Goal: Find specific page/section: Find specific page/section

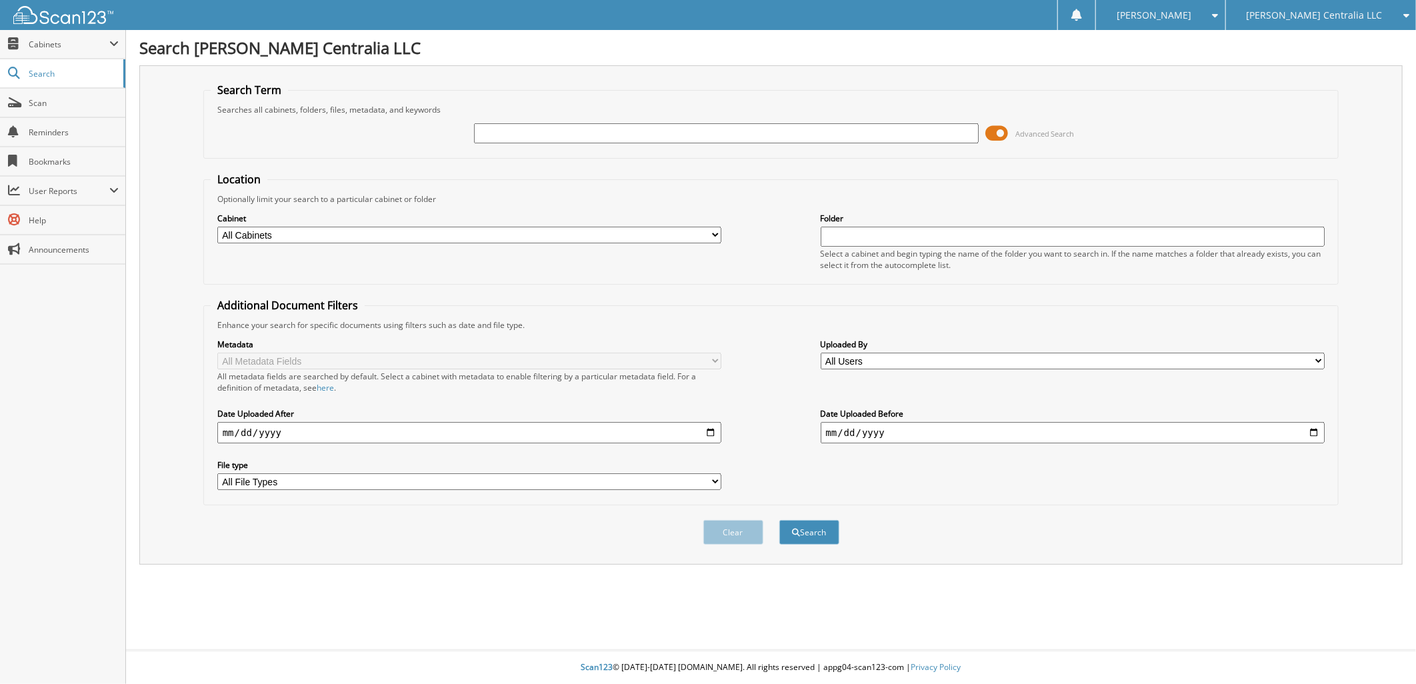
click at [501, 134] on input "text" at bounding box center [726, 133] width 505 height 20
type input "325292"
click at [807, 520] on button "Search" at bounding box center [809, 532] width 60 height 25
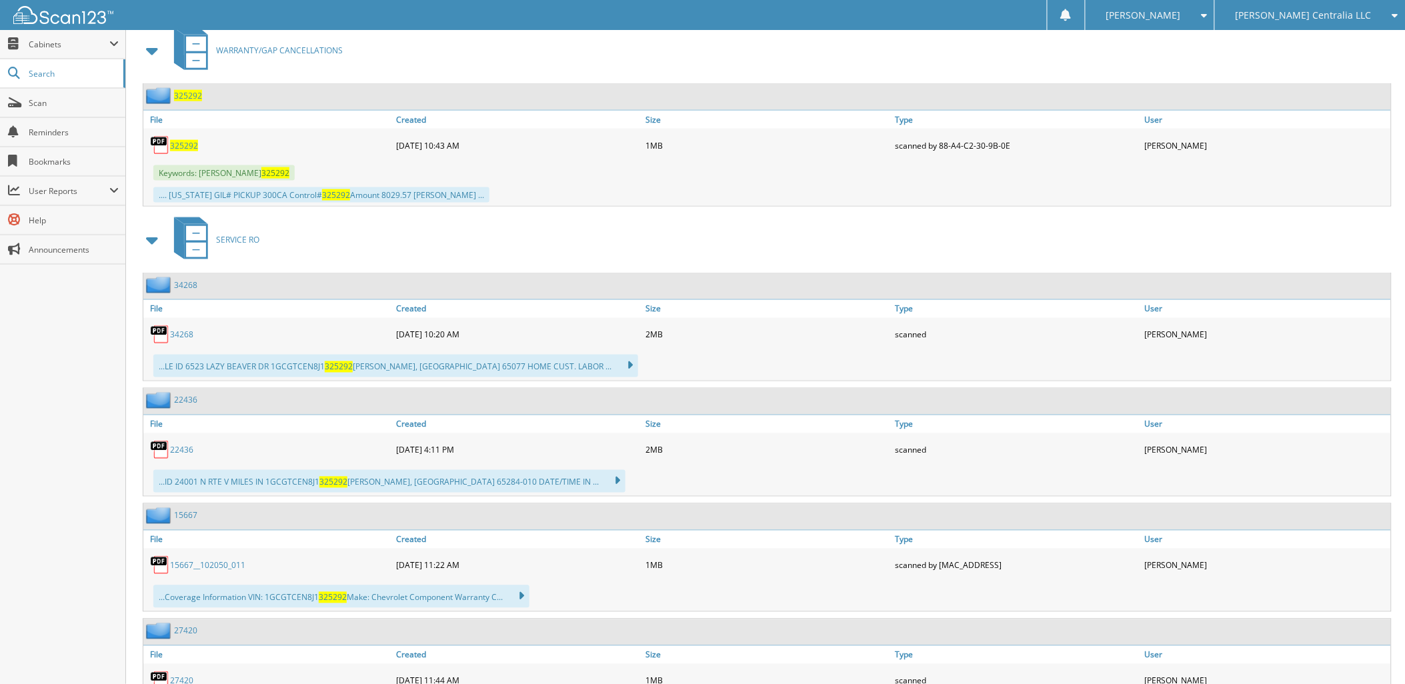
scroll to position [592, 0]
click at [149, 230] on span at bounding box center [152, 242] width 19 height 24
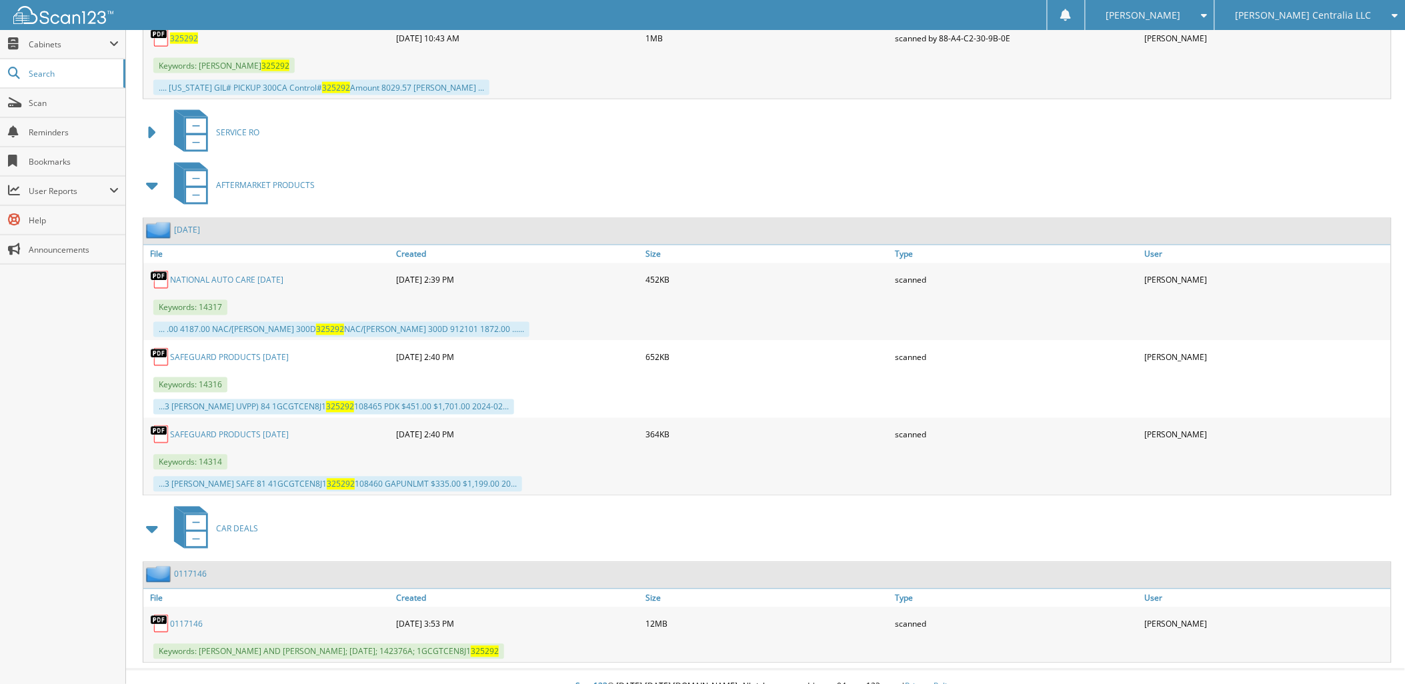
scroll to position [703, 0]
click at [181, 617] on link "0117146" at bounding box center [186, 622] width 33 height 11
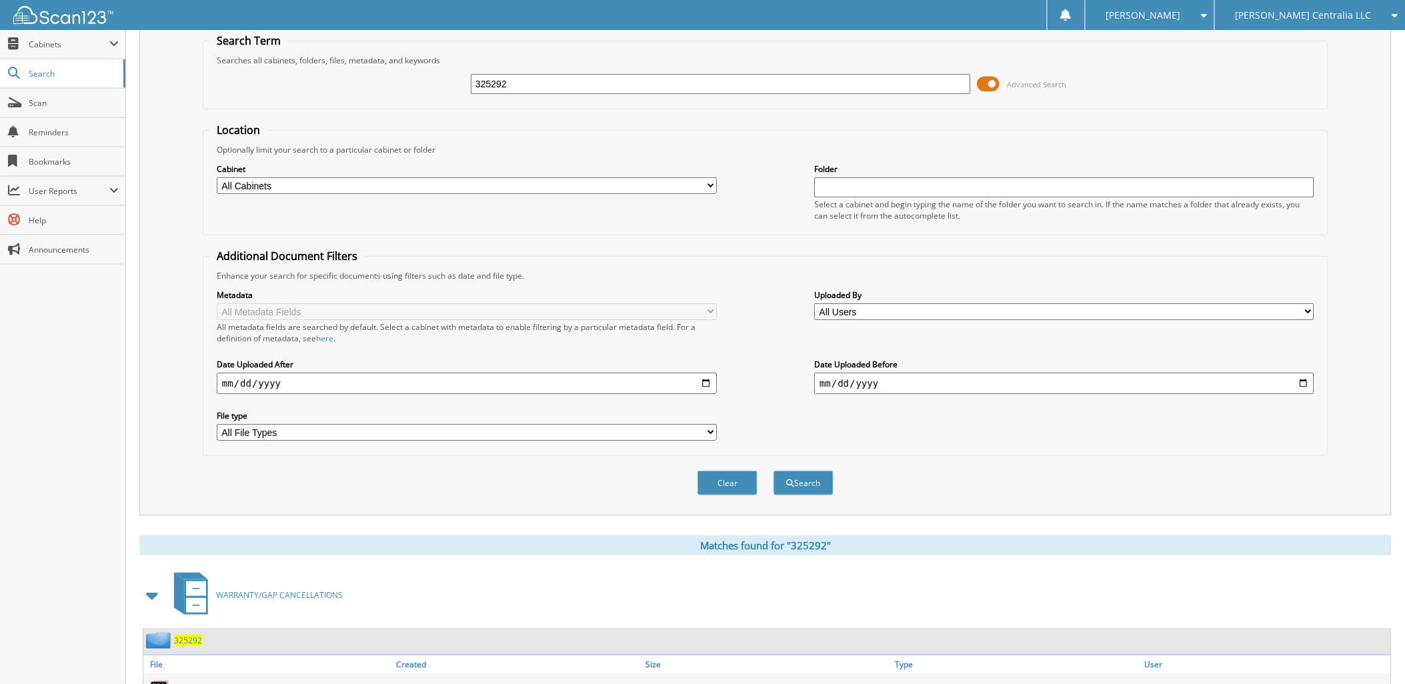
scroll to position [0, 0]
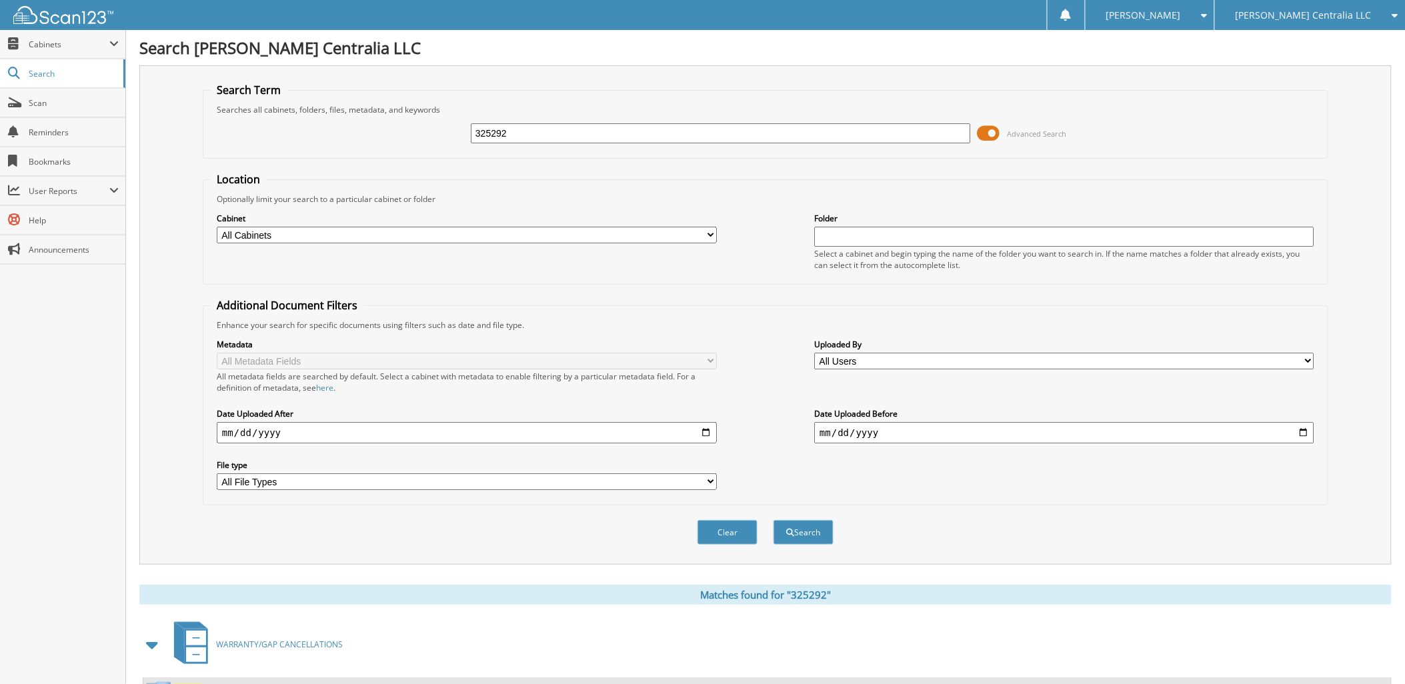
drag, startPoint x: 75, startPoint y: 103, endPoint x: 180, endPoint y: 135, distance: 109.4
click at [75, 102] on span "Scan" at bounding box center [74, 102] width 90 height 11
